Goal: Check status: Check status

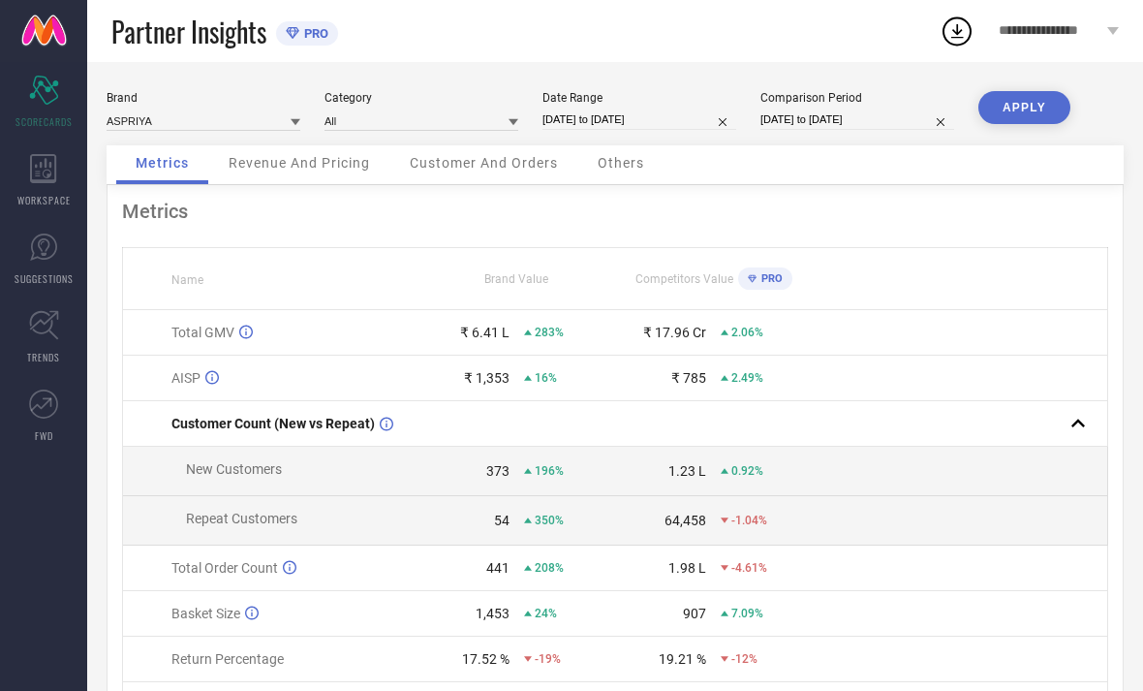
select select "6"
select select "2025"
select select "7"
select select "2025"
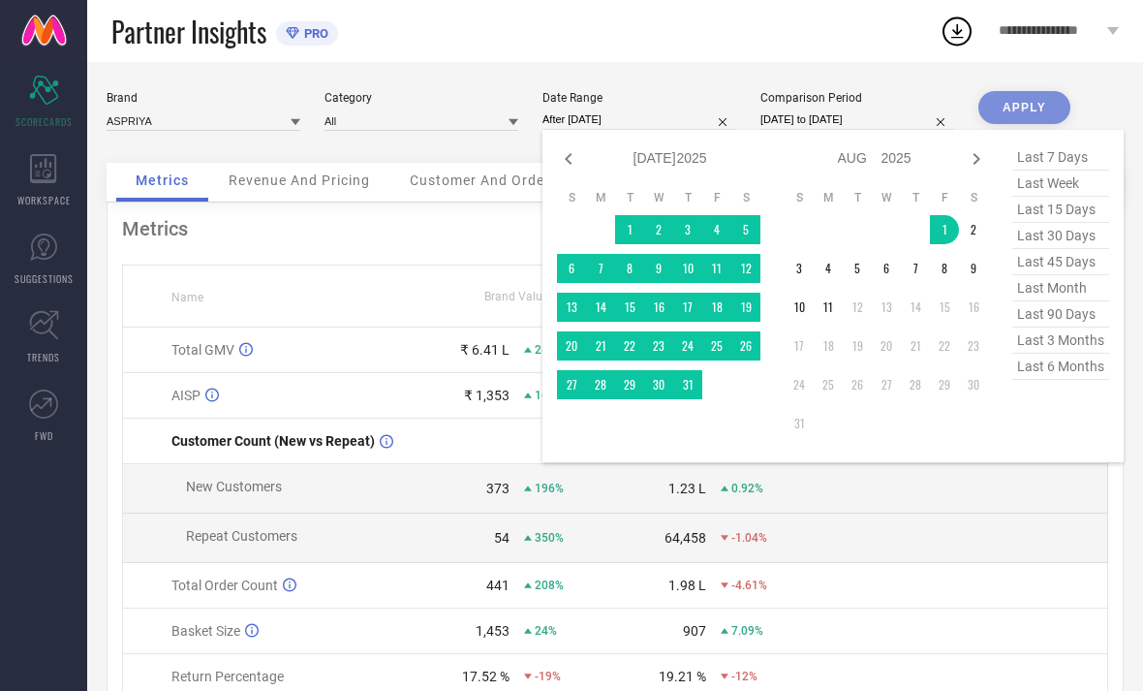
type input "[DATE] to [DATE]"
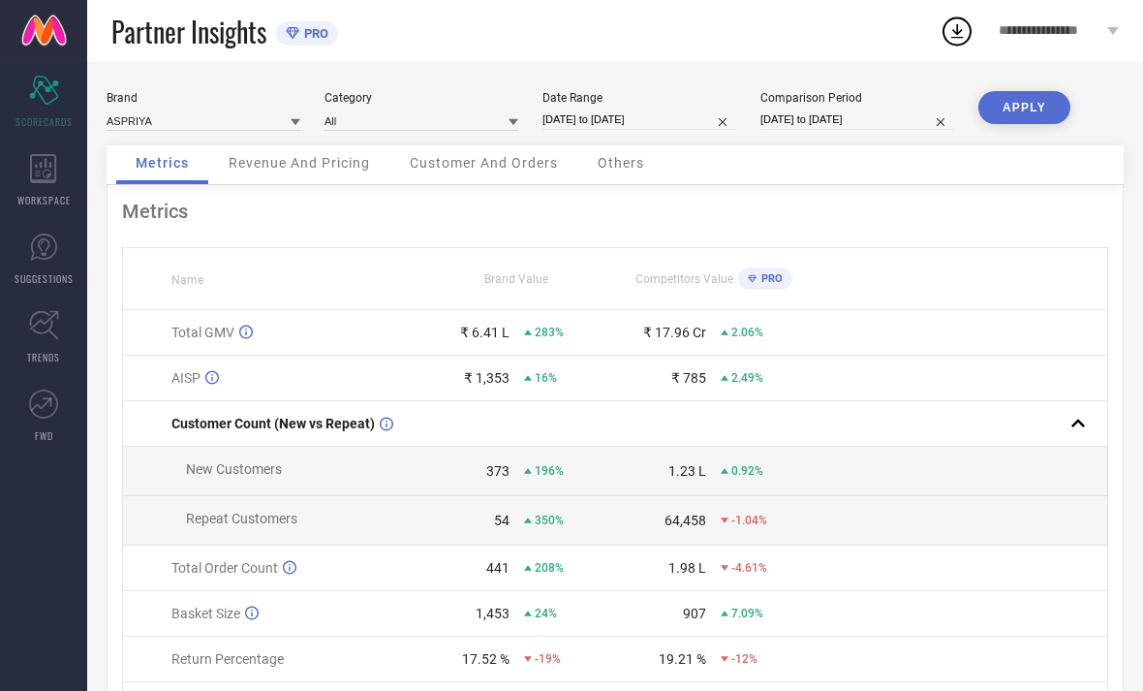
click at [1019, 106] on button "APPLY" at bounding box center [1024, 107] width 92 height 33
select select "7"
select select "2025"
select select "8"
select select "2025"
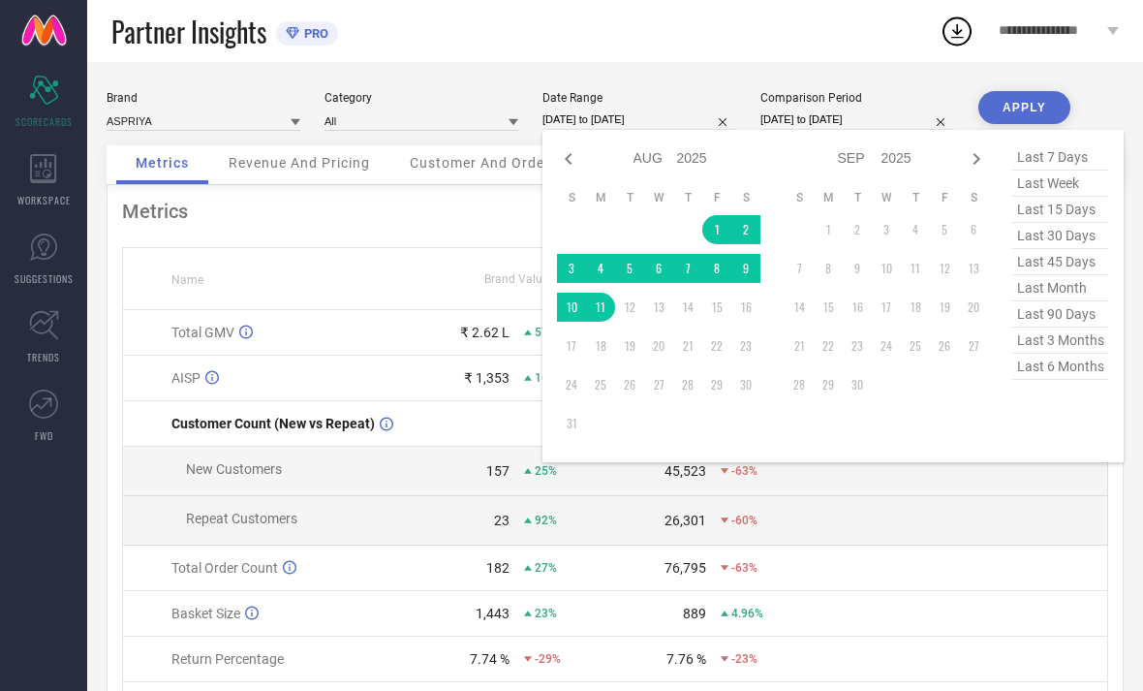
click at [568, 156] on icon at bounding box center [568, 158] width 23 height 23
select select "6"
select select "2025"
select select "7"
select select "2025"
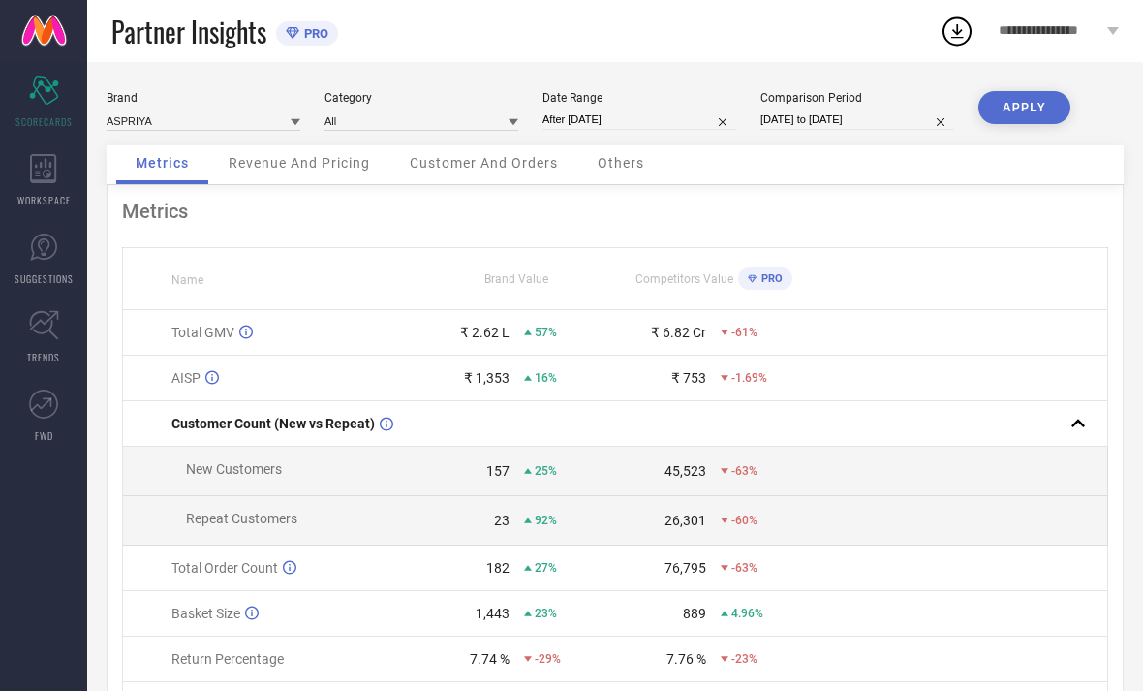
type input "[DATE] to [DATE]"
click at [1026, 106] on button "APPLY" at bounding box center [1024, 107] width 92 height 33
select select "6"
select select "2025"
select select "7"
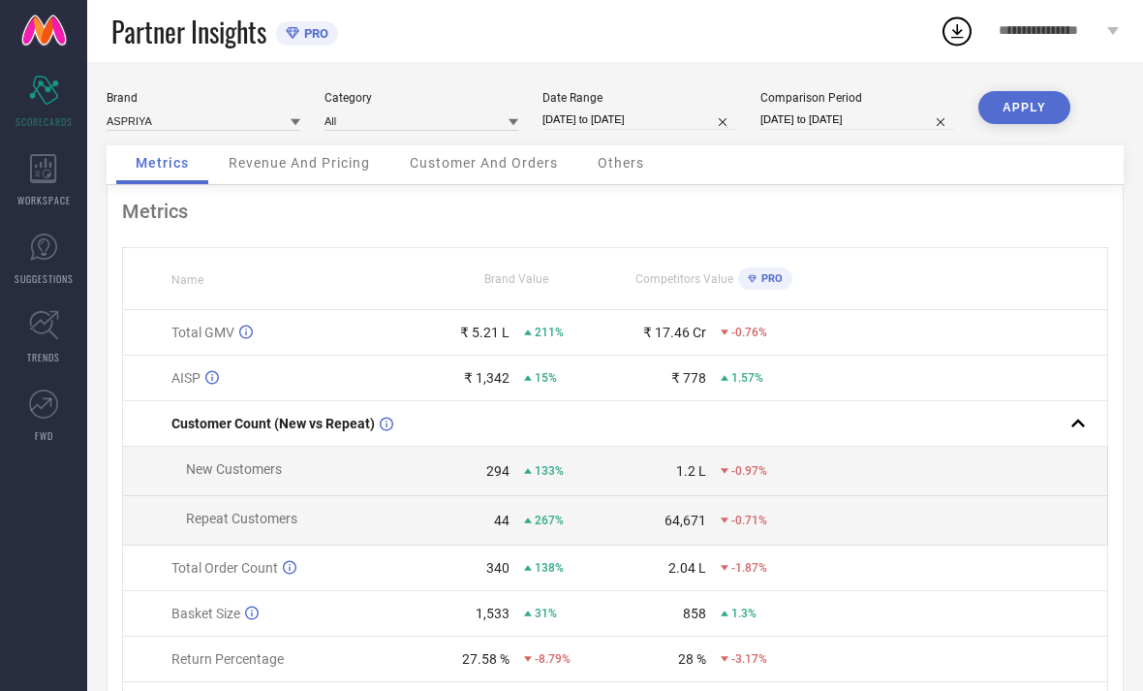
select select "2025"
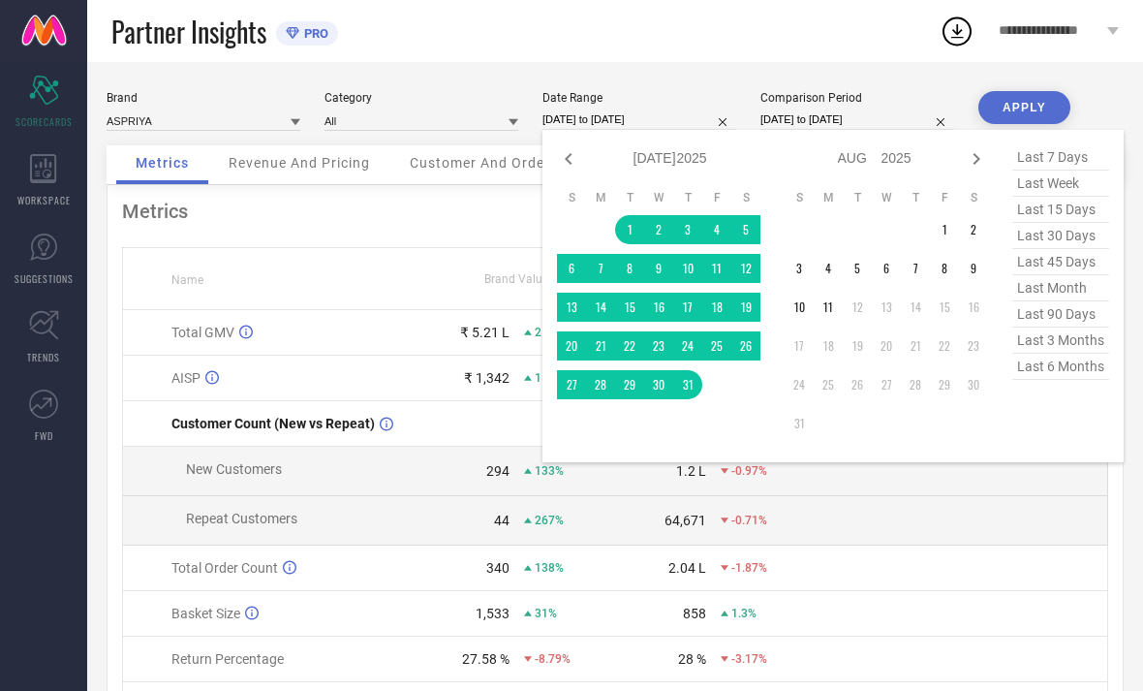
click at [565, 152] on icon at bounding box center [568, 158] width 23 height 23
select select "5"
select select "2025"
select select "6"
select select "2025"
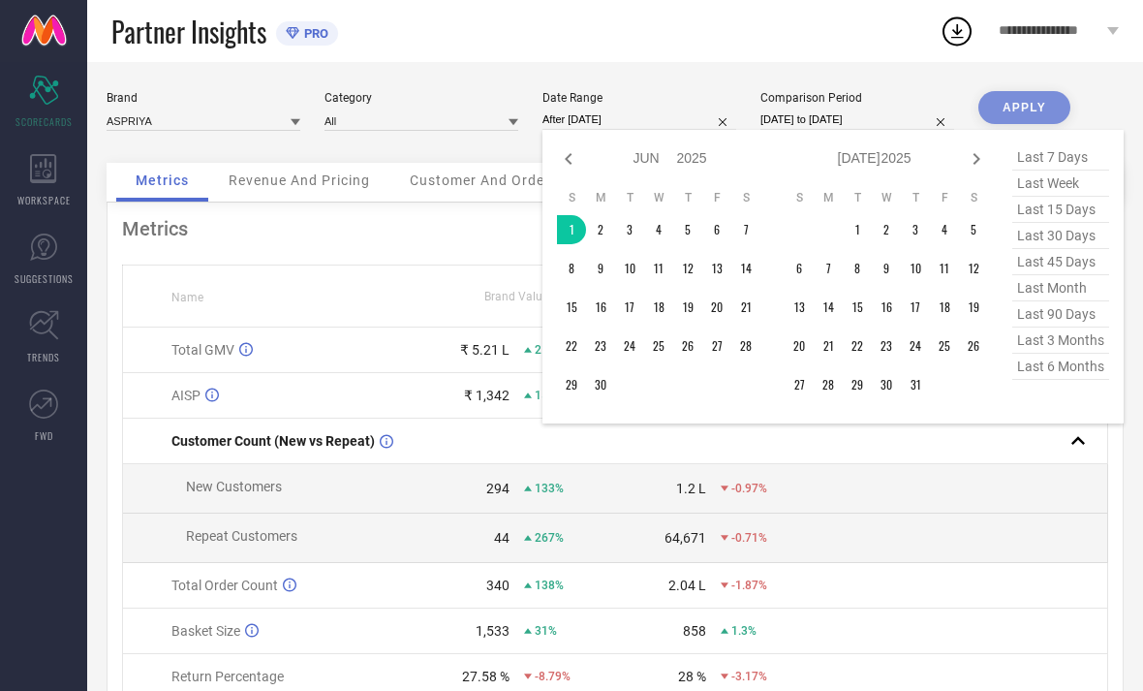
type input "[DATE] to [DATE]"
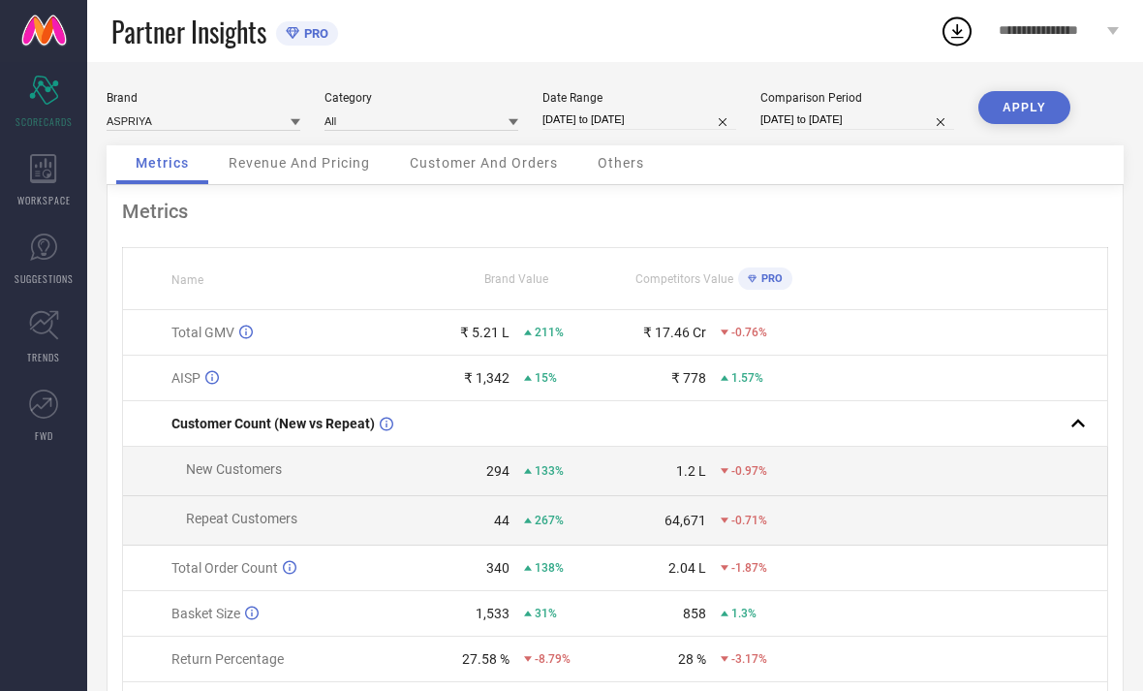
click at [1008, 110] on button "APPLY" at bounding box center [1024, 107] width 92 height 33
click at [830, 102] on div "Comparison Period" at bounding box center [857, 98] width 194 height 14
select select "5"
select select "2025"
select select "6"
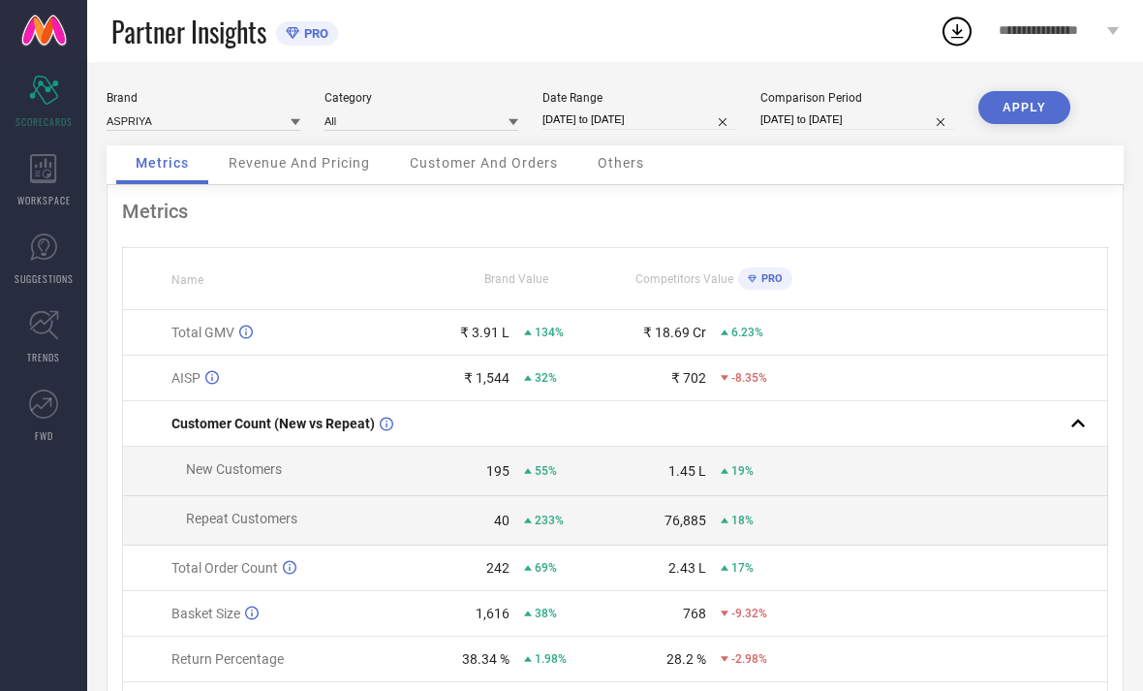
select select "2025"
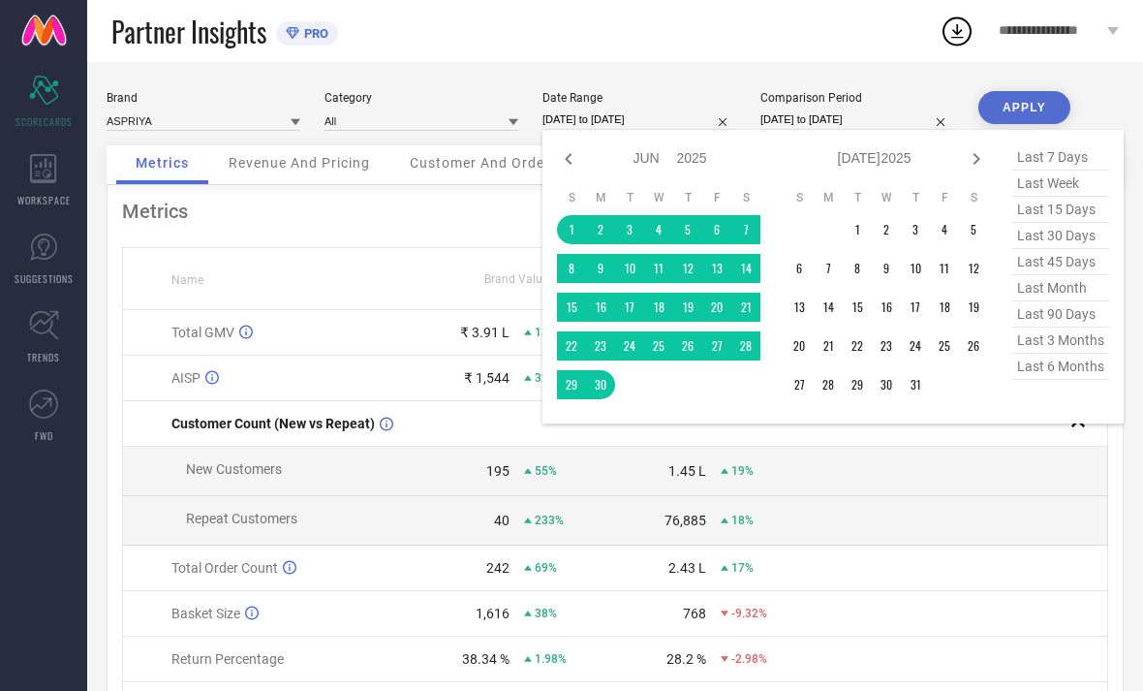
click at [971, 151] on icon at bounding box center [976, 158] width 23 height 23
select select "6"
select select "2025"
select select "7"
select select "2025"
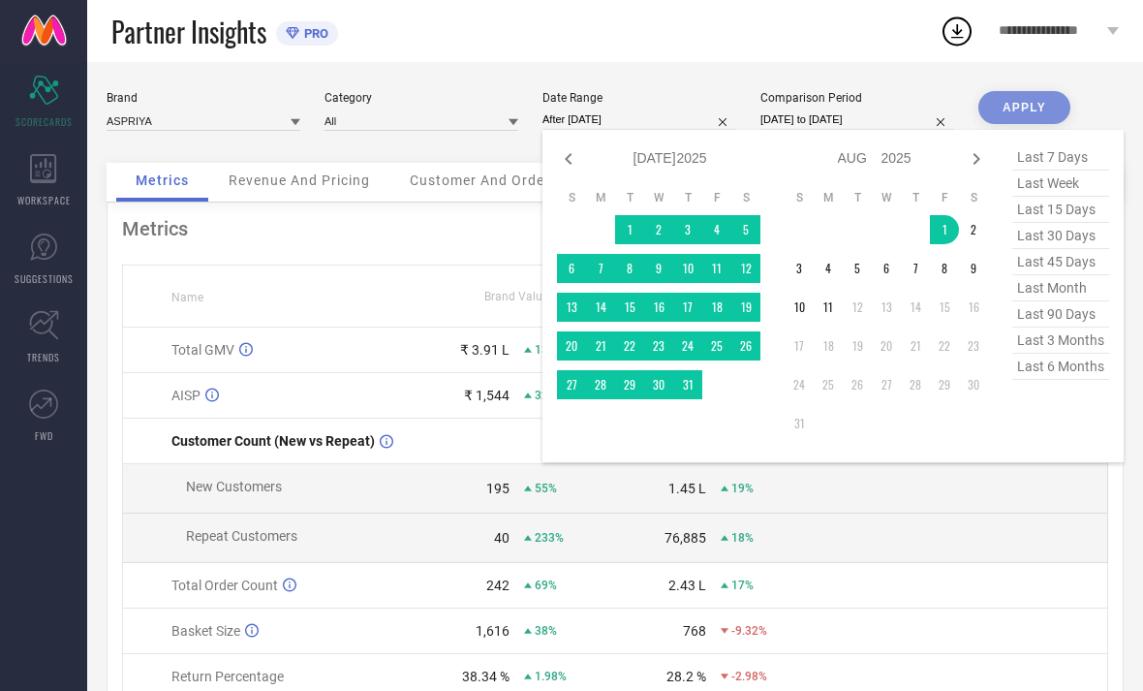
type input "[DATE] to [DATE]"
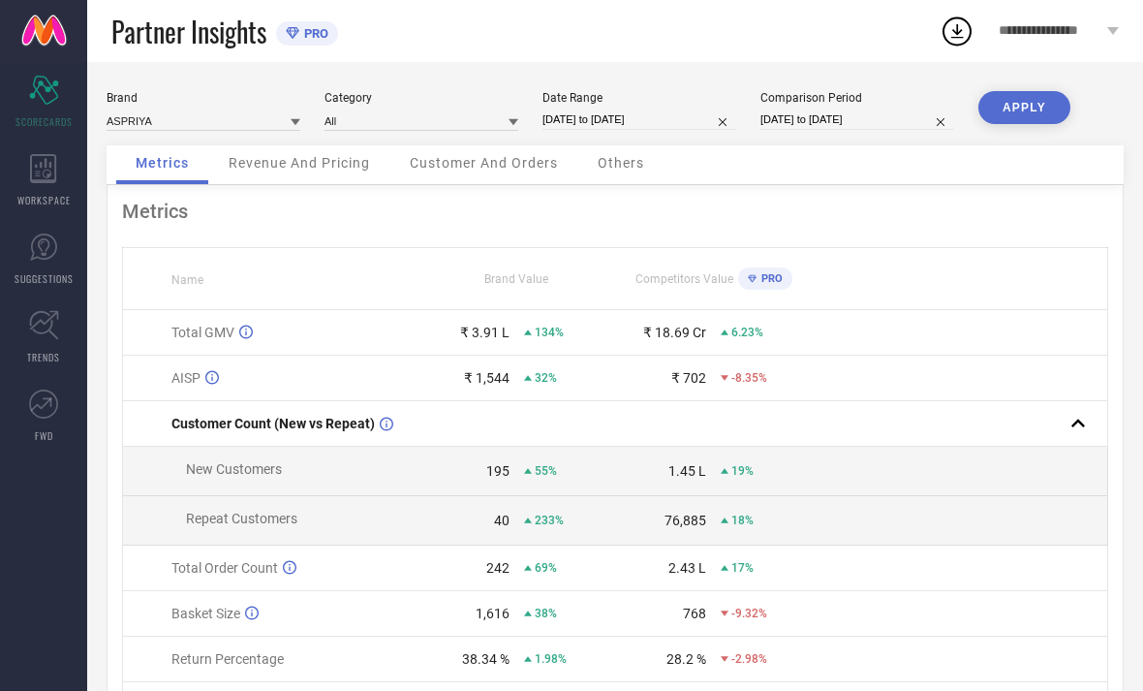
click at [1027, 91] on button "APPLY" at bounding box center [1024, 107] width 92 height 33
click at [633, 99] on div "Date Range" at bounding box center [640, 98] width 194 height 14
click at [642, 107] on div "Date Range [DATE] to [DATE]" at bounding box center [640, 111] width 194 height 40
select select "7"
select select "2025"
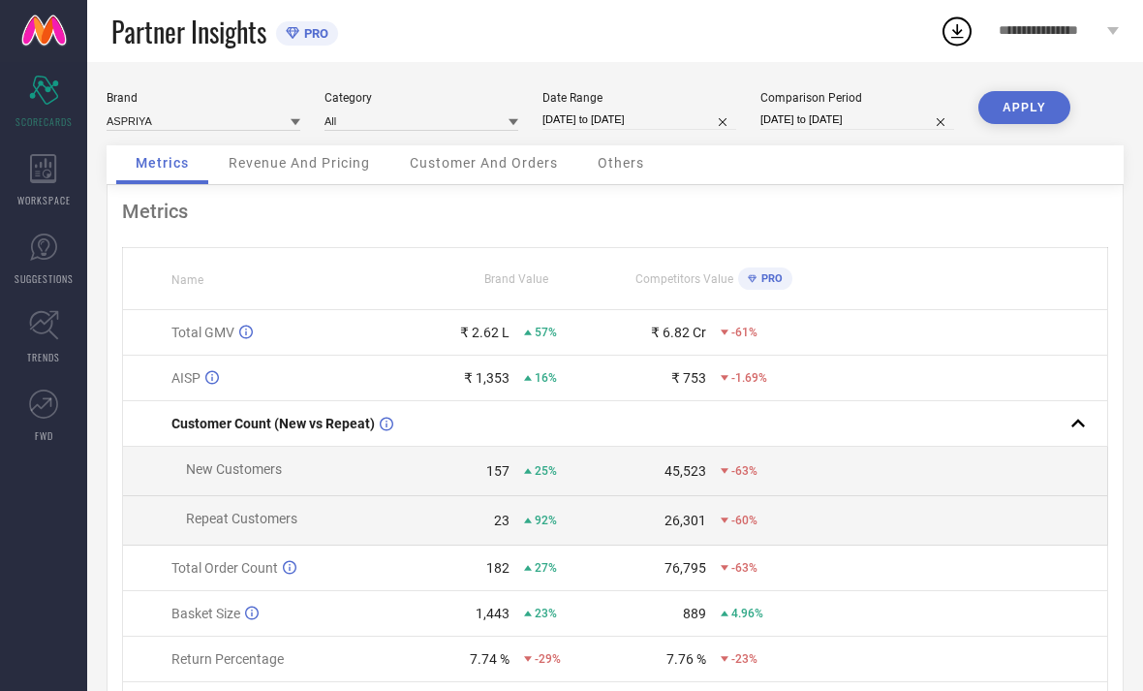
select select "8"
select select "2025"
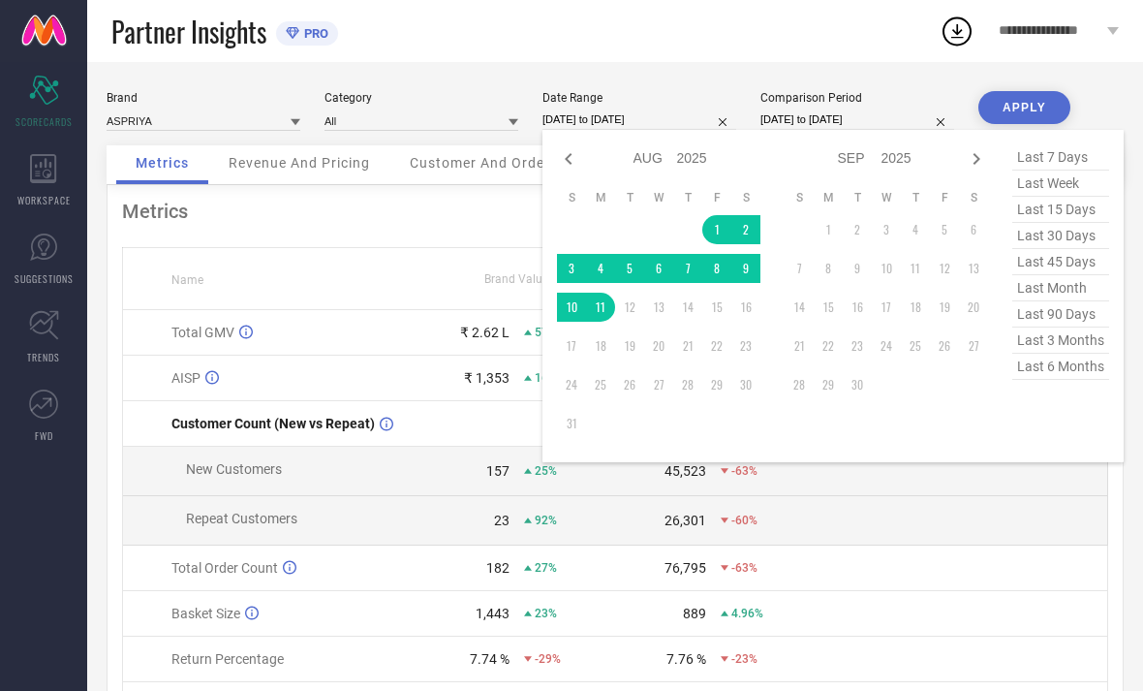
click at [565, 150] on icon at bounding box center [568, 158] width 23 height 23
select select "6"
select select "2025"
select select "7"
select select "2025"
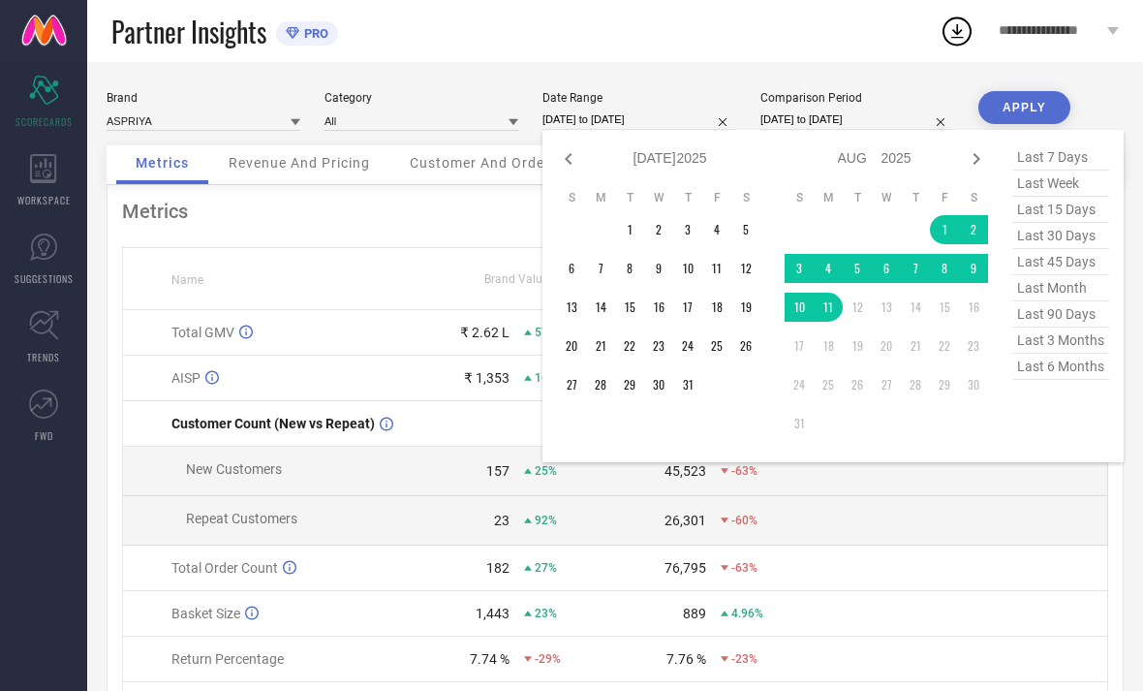
click at [622, 218] on table "S M T W T F S 1 2 3 4 5 6 7 8 9 10 11 12 13 14 15 16 17 18 19 20 21 22 23 24 25…" at bounding box center [658, 294] width 203 height 229
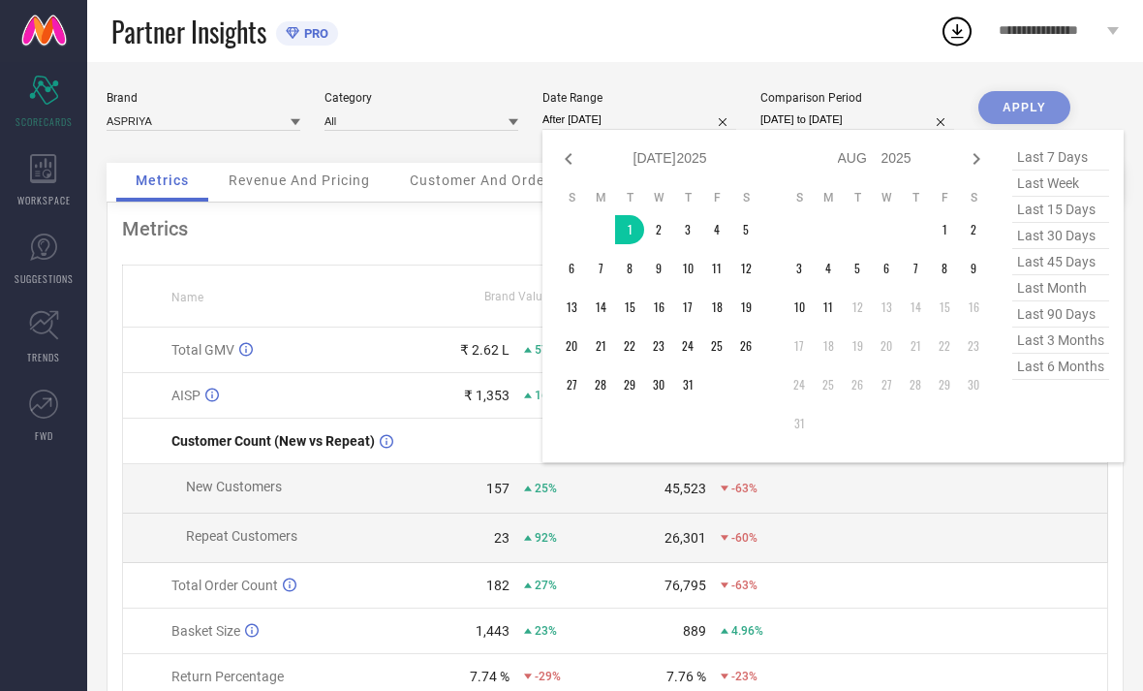
type input "[DATE] to [DATE]"
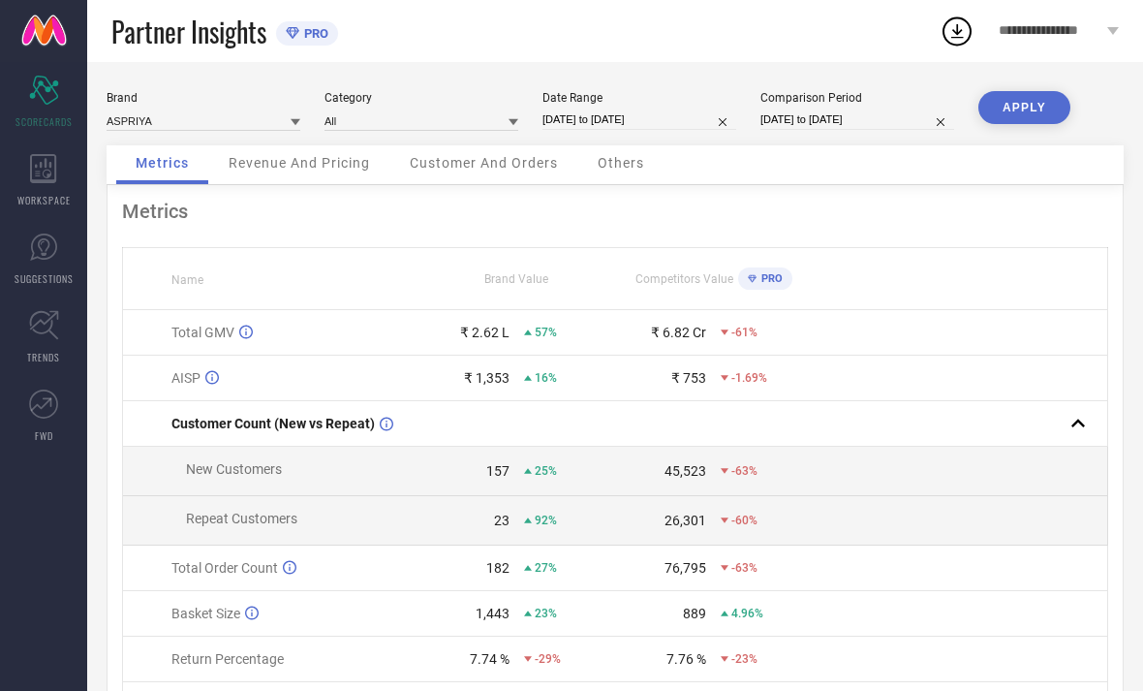
click at [1014, 108] on button "APPLY" at bounding box center [1024, 107] width 92 height 33
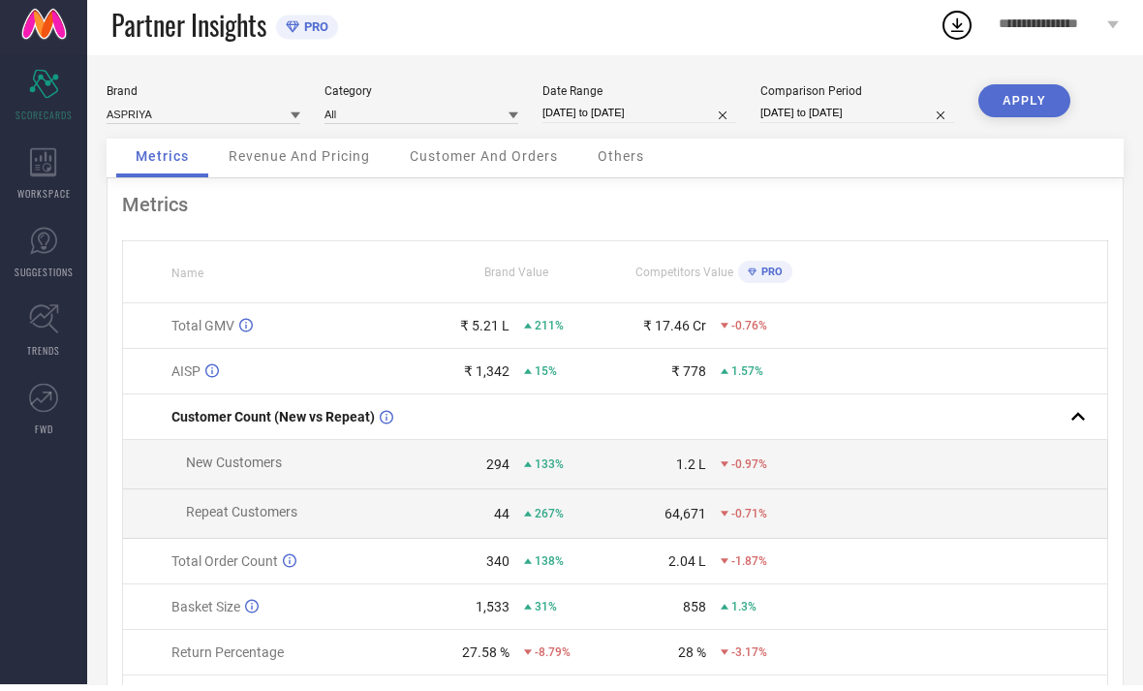
scroll to position [72, 0]
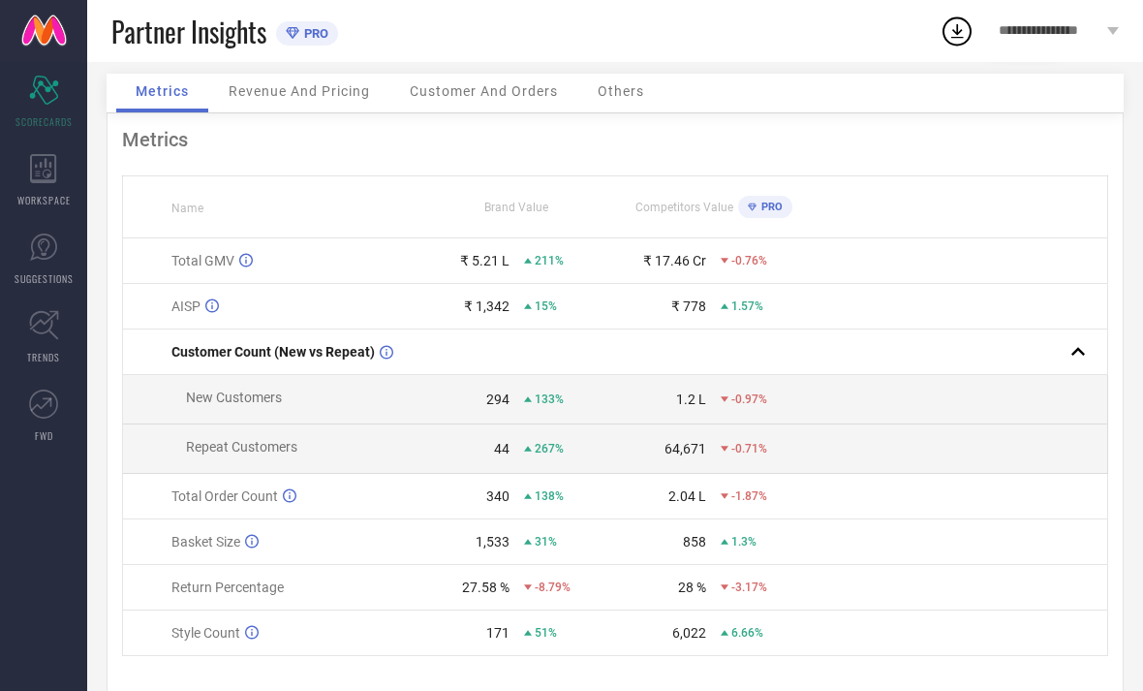
click at [293, 90] on span "Revenue And Pricing" at bounding box center [299, 91] width 141 height 16
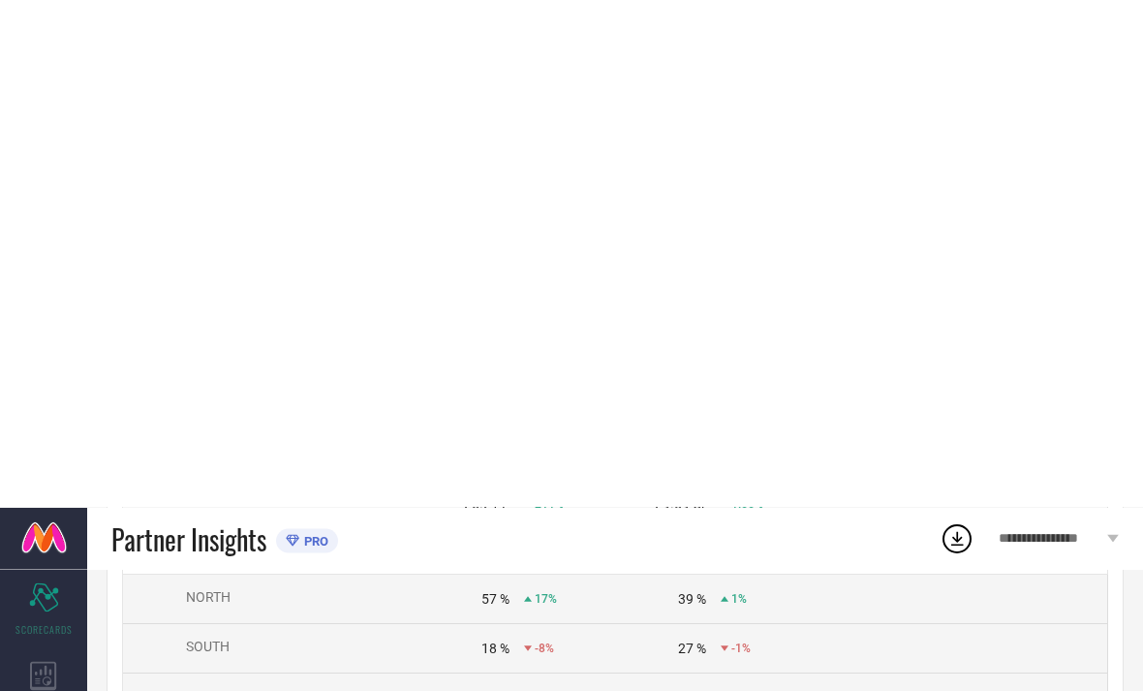
scroll to position [0, 0]
